Goal: Information Seeking & Learning: Learn about a topic

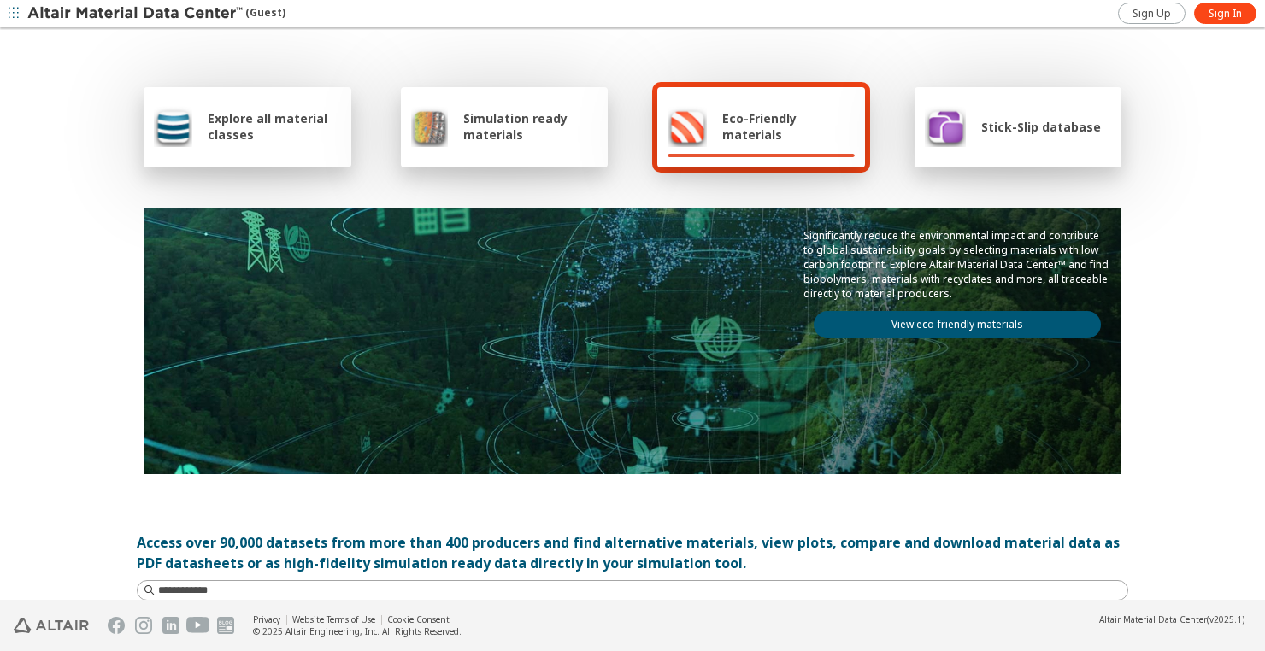
click at [466, 128] on span "Simulation ready materials" at bounding box center [530, 126] width 134 height 32
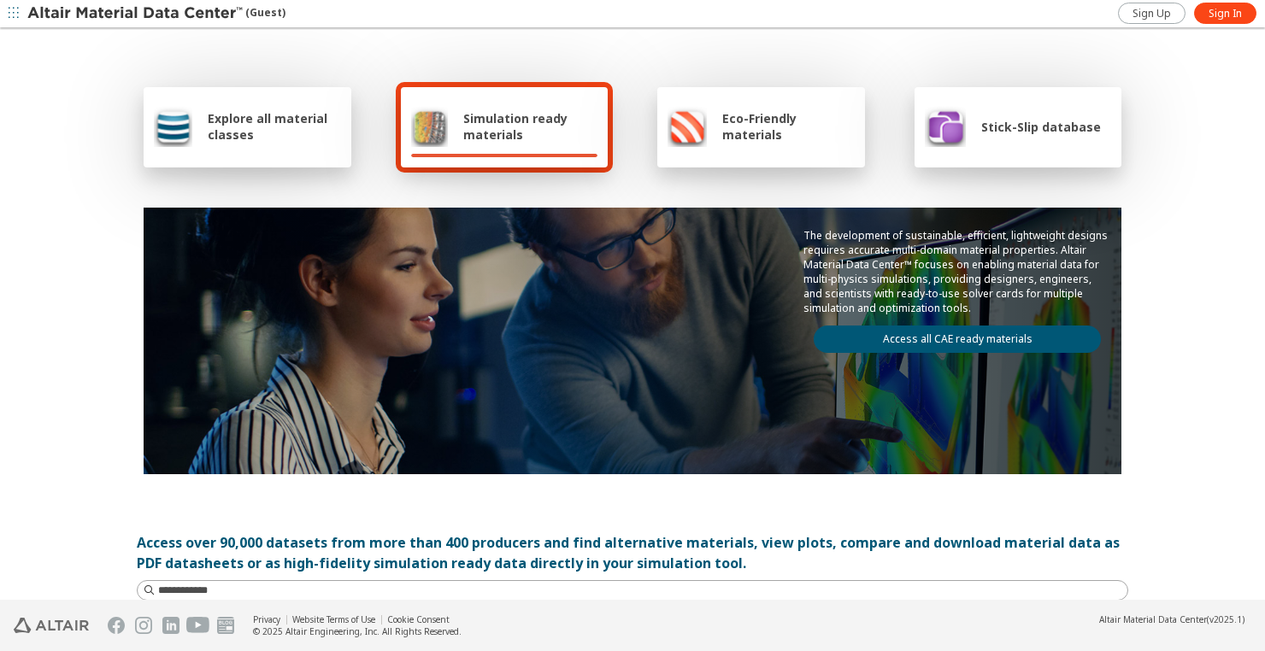
click at [278, 124] on span "Explore all material classes" at bounding box center [274, 126] width 133 height 32
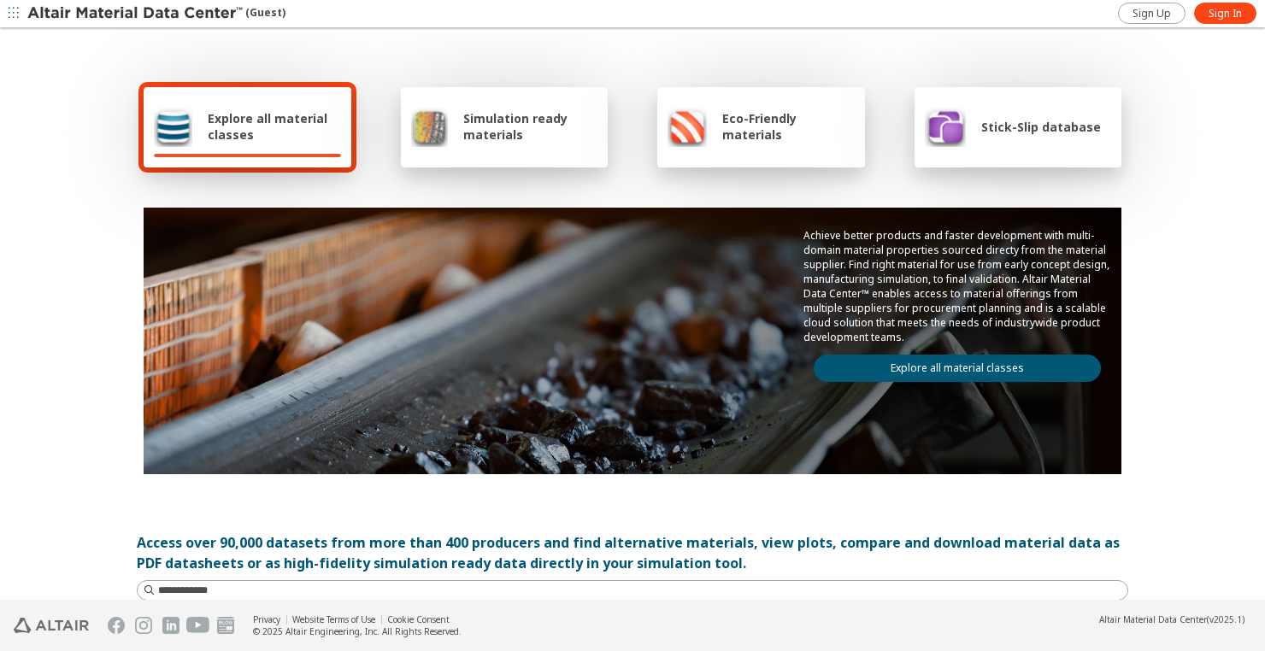
click at [993, 373] on link "Explore all material classes" at bounding box center [957, 368] width 287 height 27
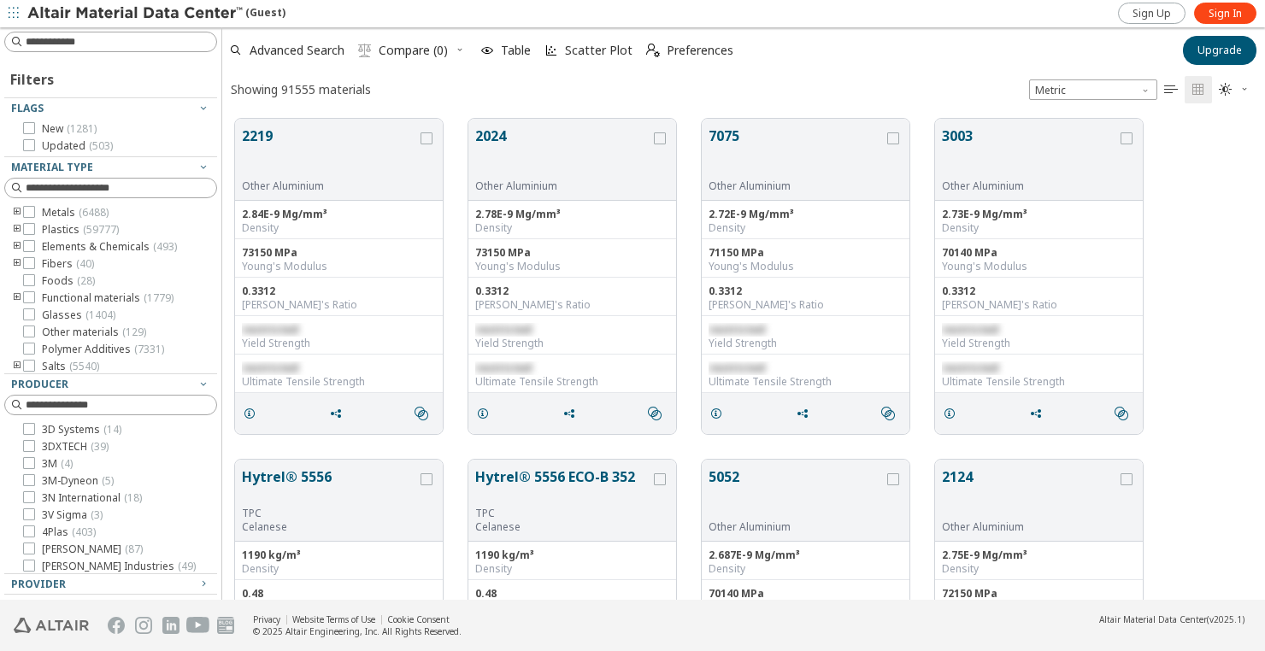
scroll to position [481, 1030]
